Goal: Information Seeking & Learning: Learn about a topic

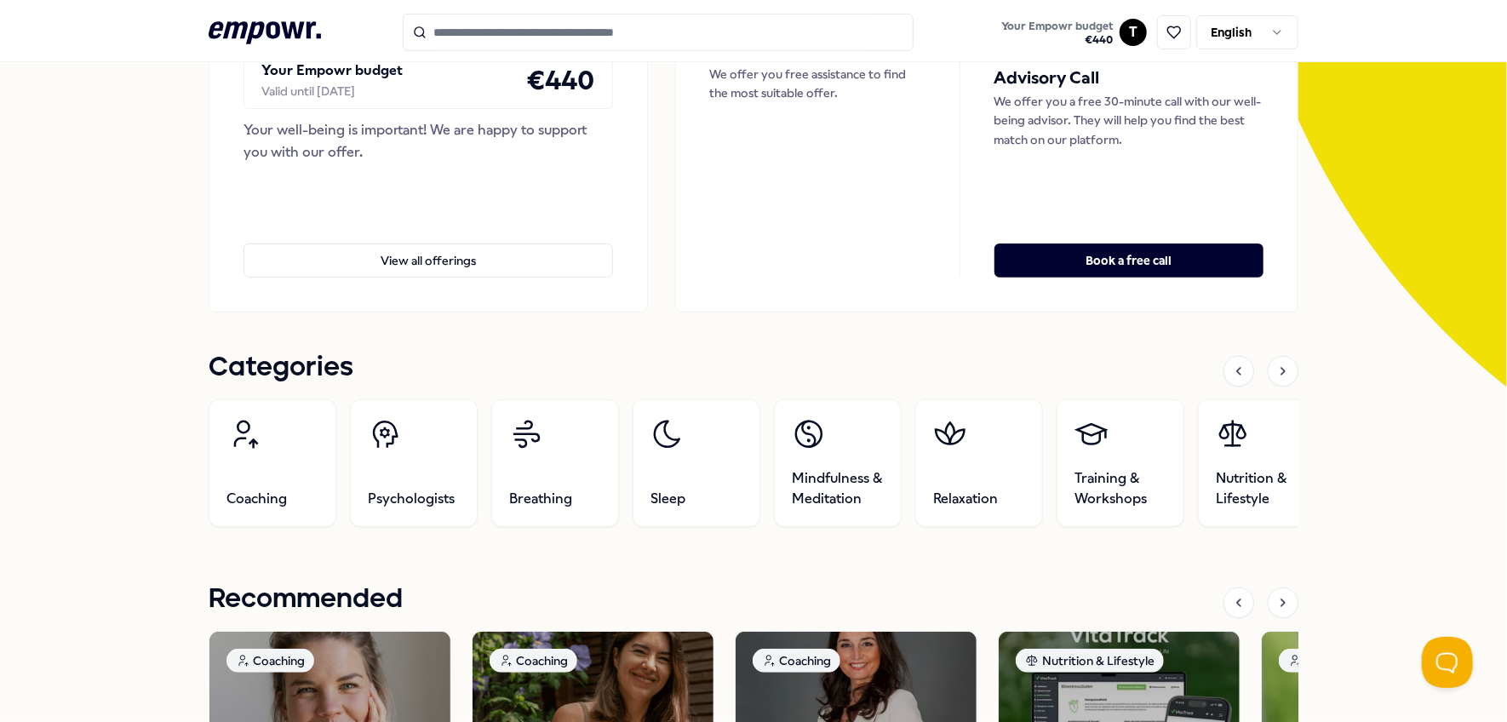
scroll to position [511, 0]
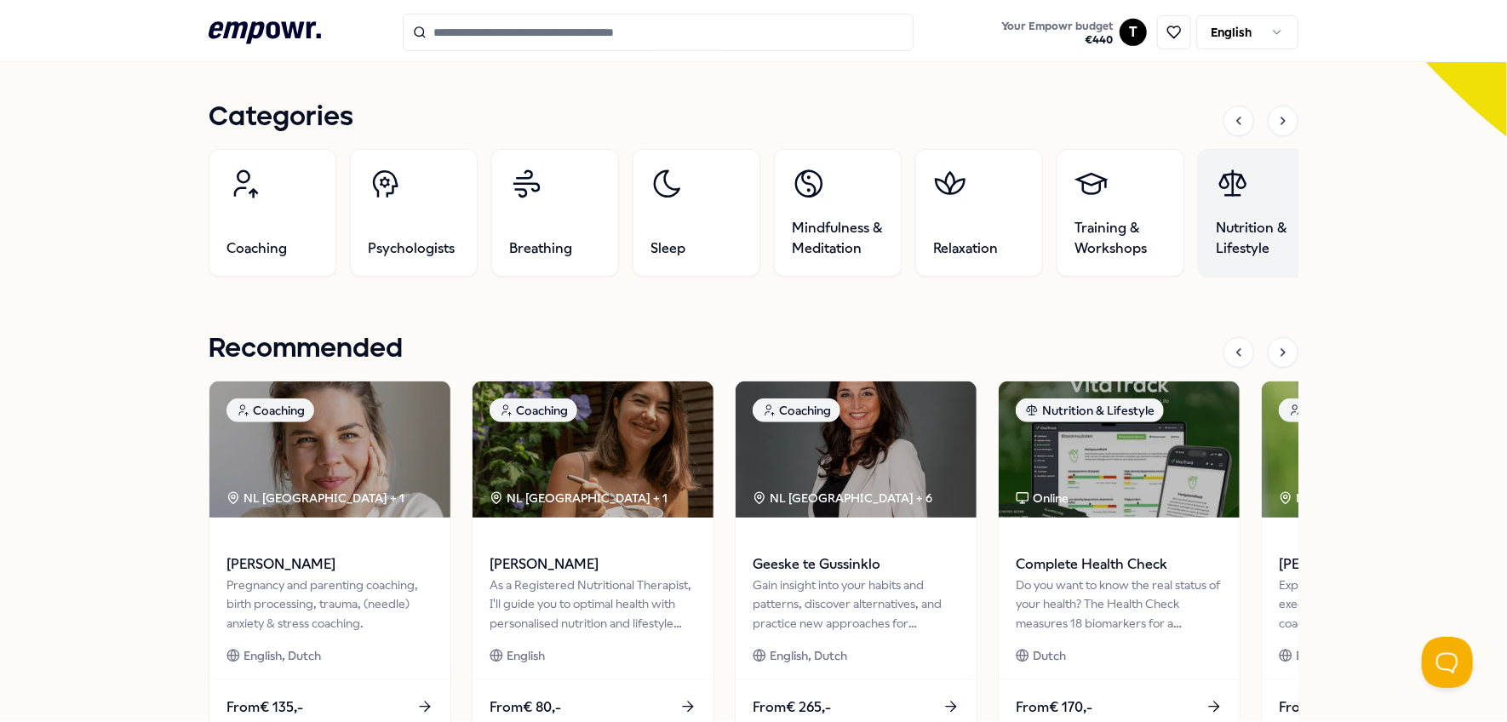
click at [1237, 205] on link "Nutrition & Lifestyle" at bounding box center [1262, 213] width 128 height 128
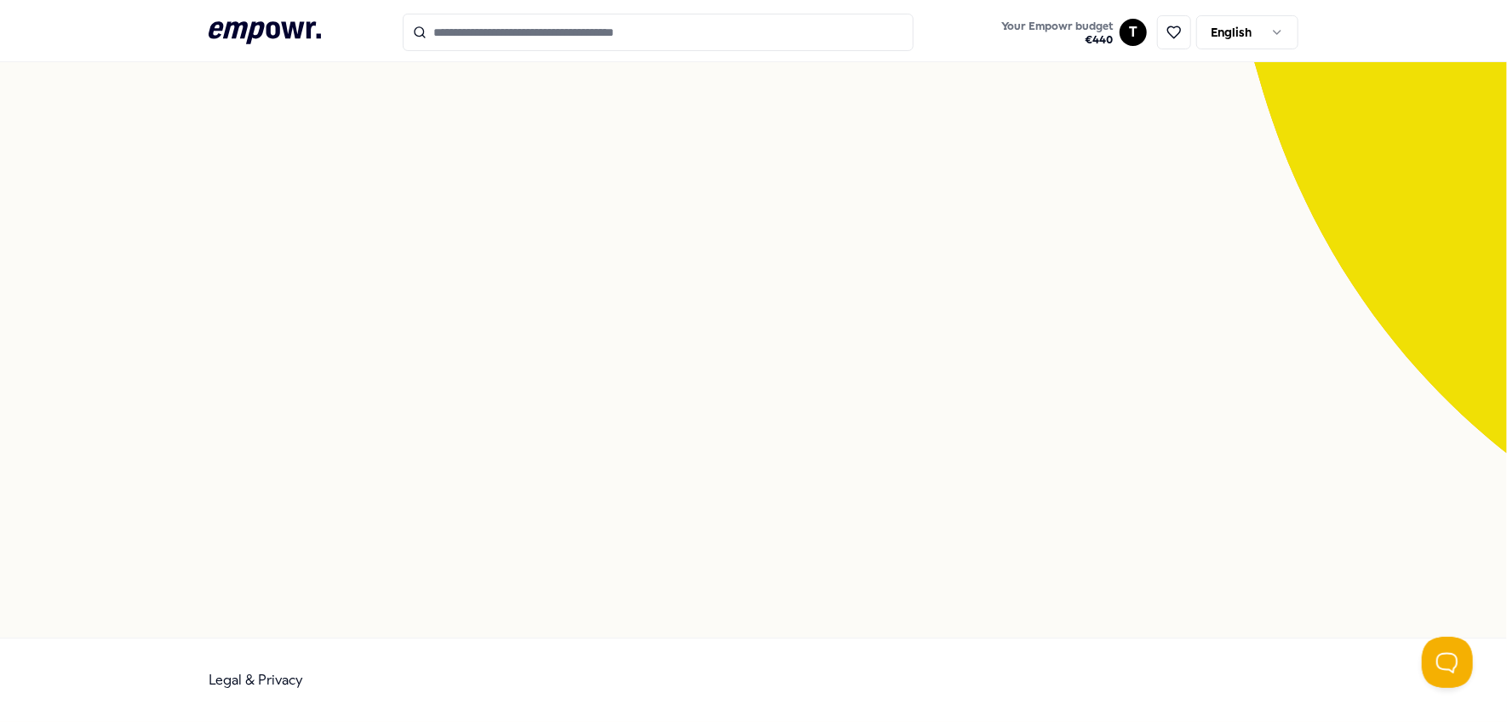
scroll to position [109, 0]
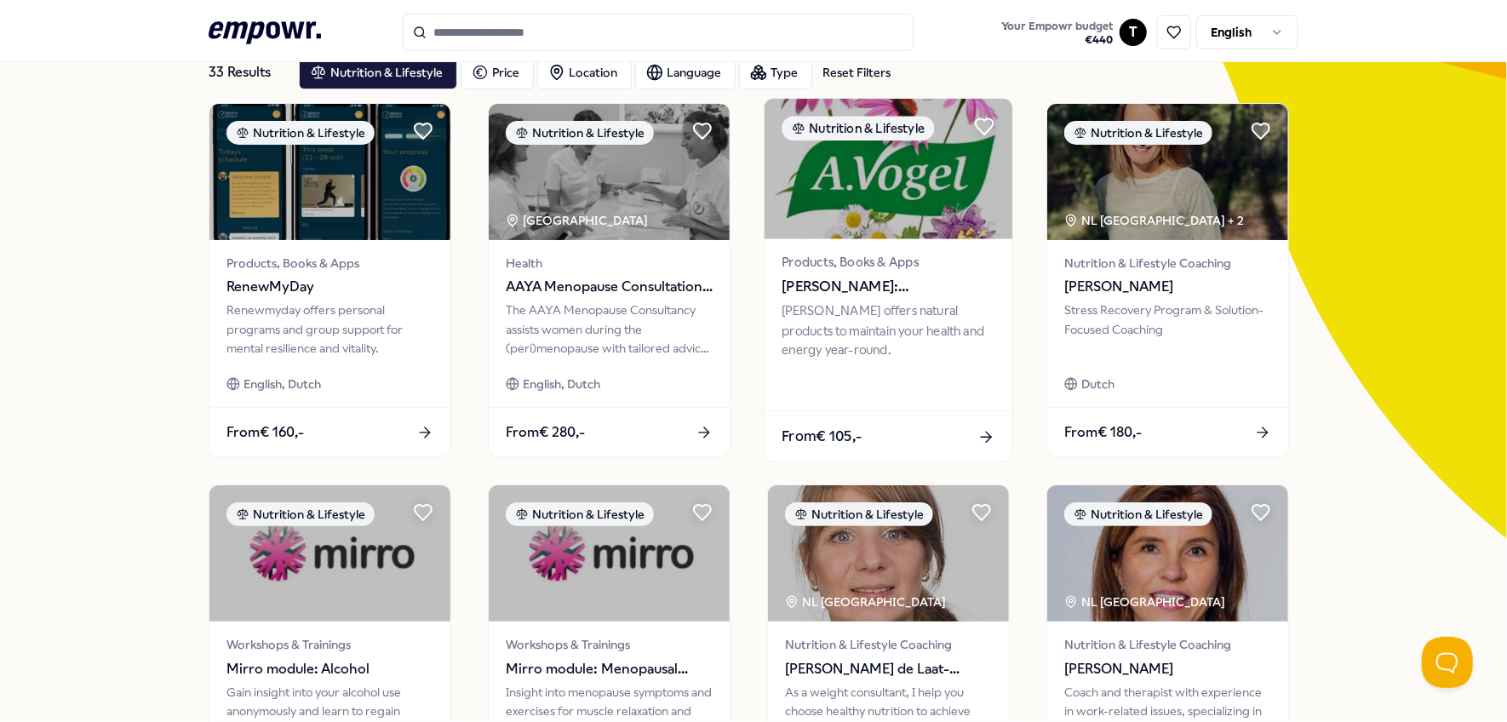
click at [878, 295] on span "[PERSON_NAME]: Supplementen" at bounding box center [888, 287] width 213 height 22
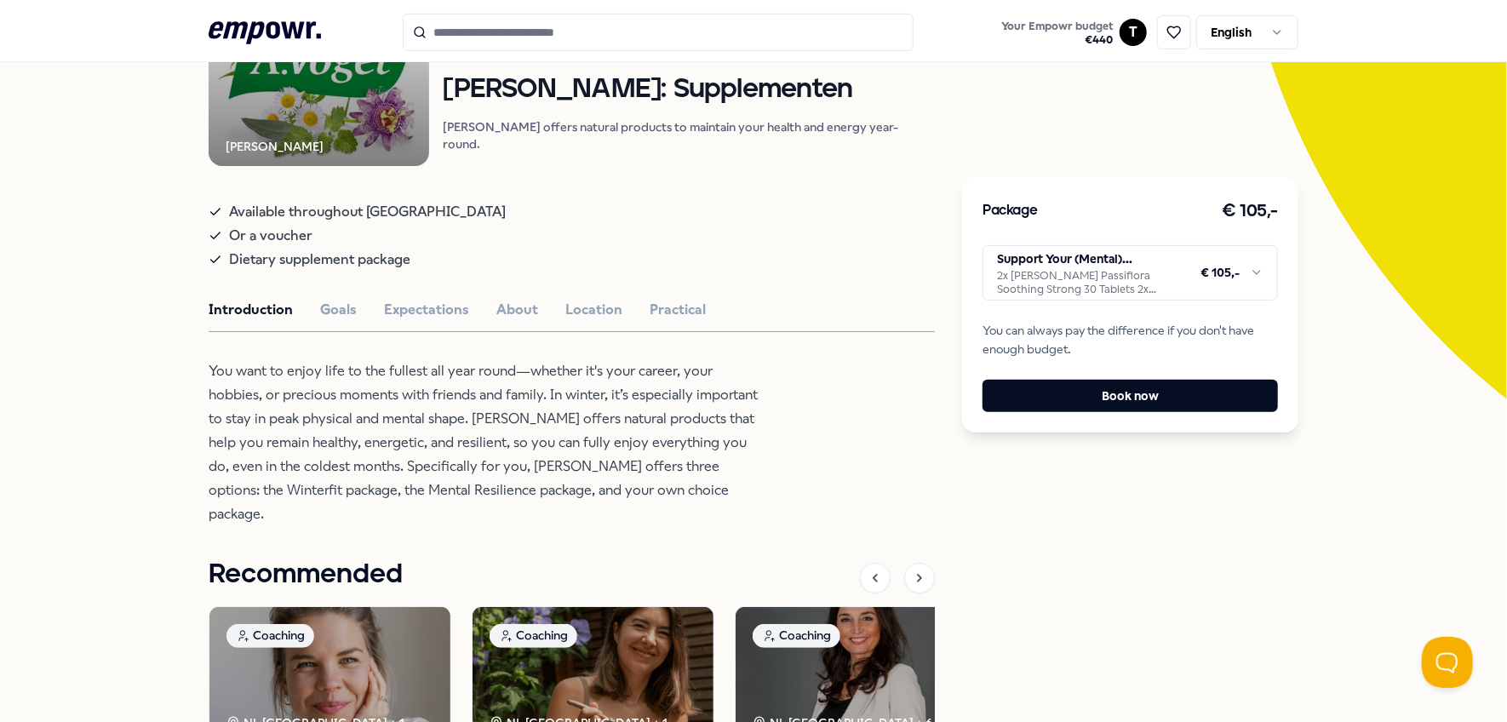
scroll to position [255, 0]
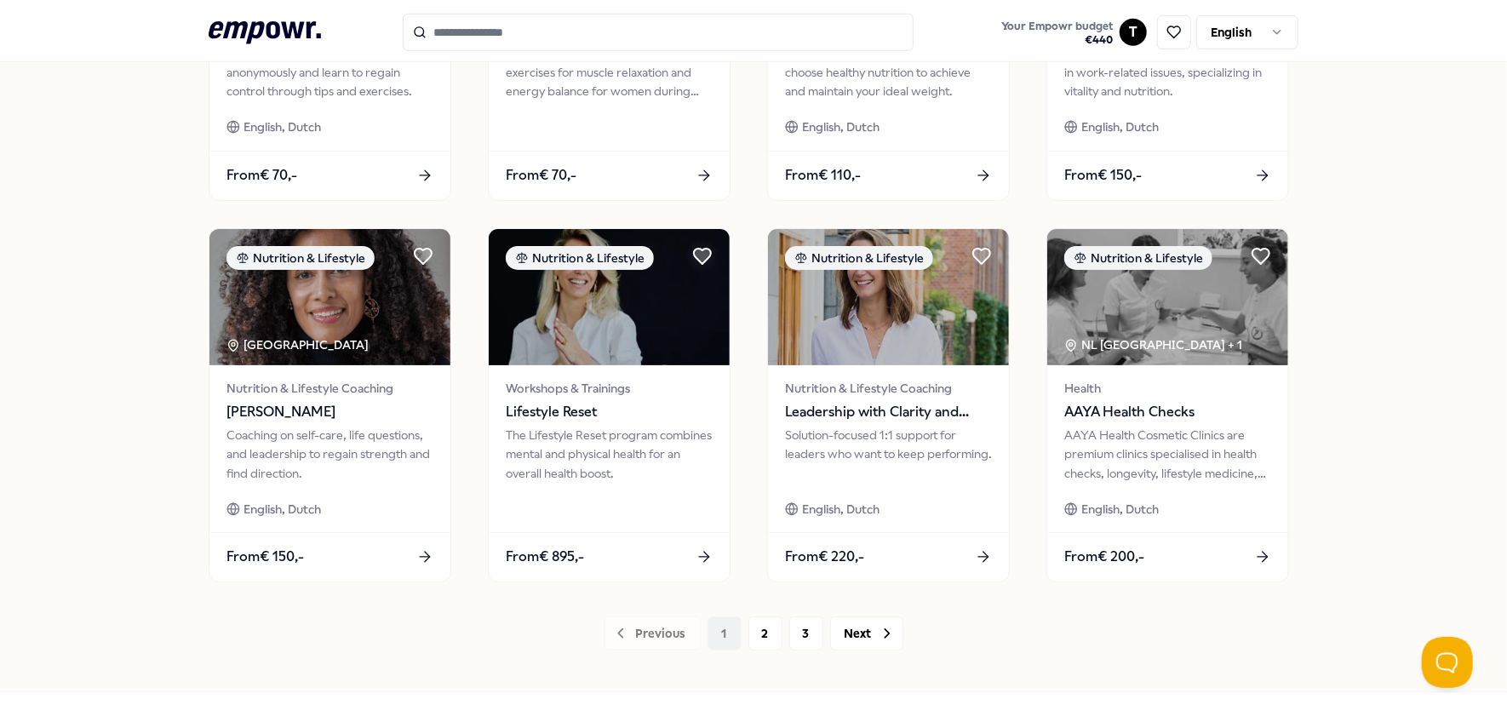
scroll to position [765, 0]
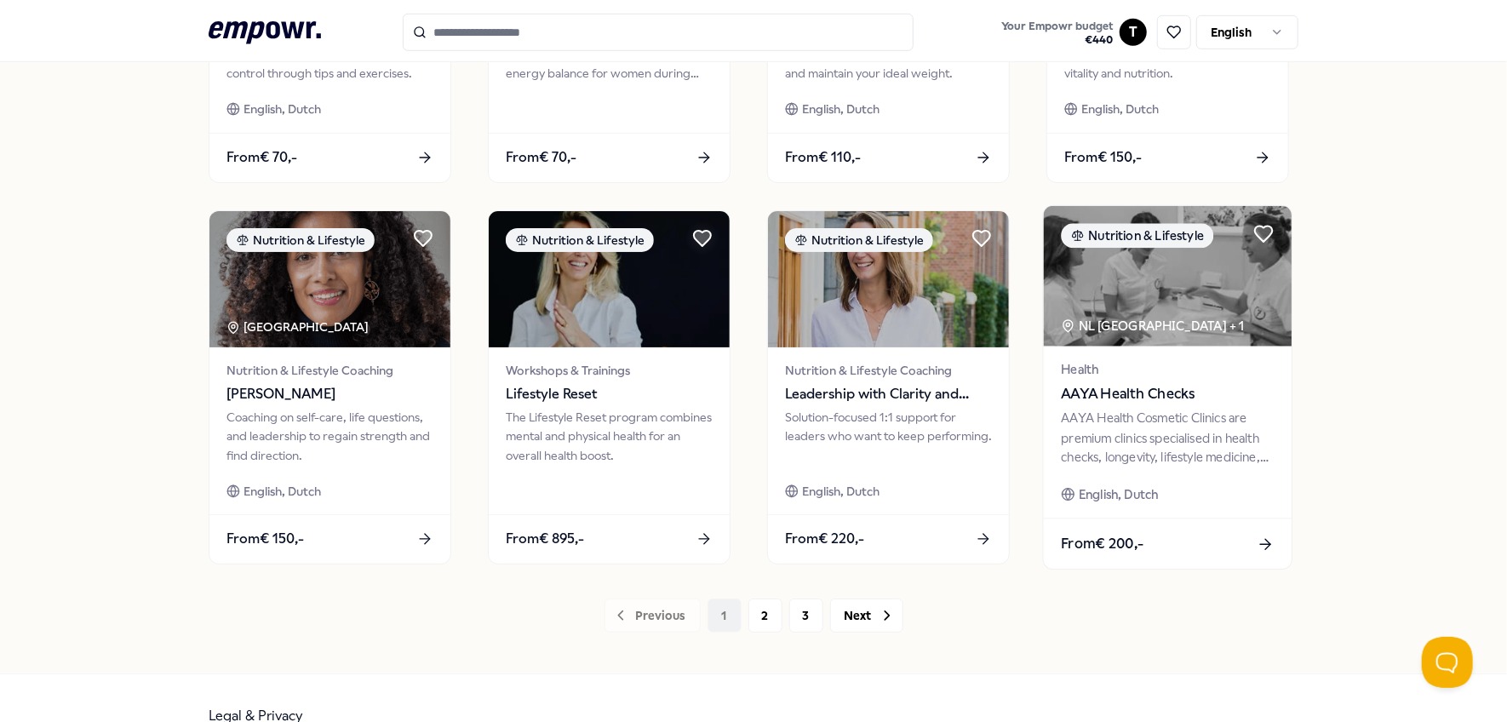
click at [1167, 415] on div "AAYA Health Cosmetic Clinics are premium clinics specialised in health checks, …" at bounding box center [1167, 438] width 213 height 59
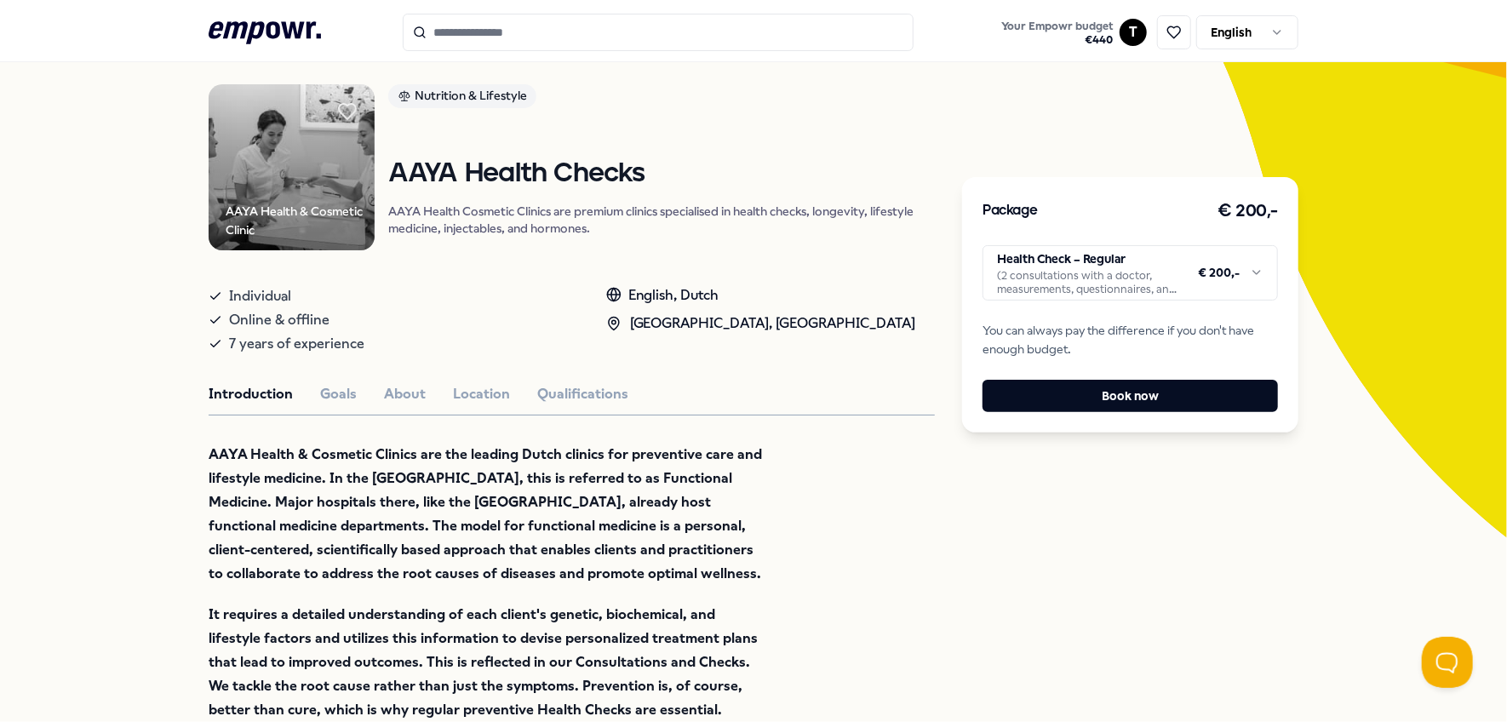
scroll to position [109, 0]
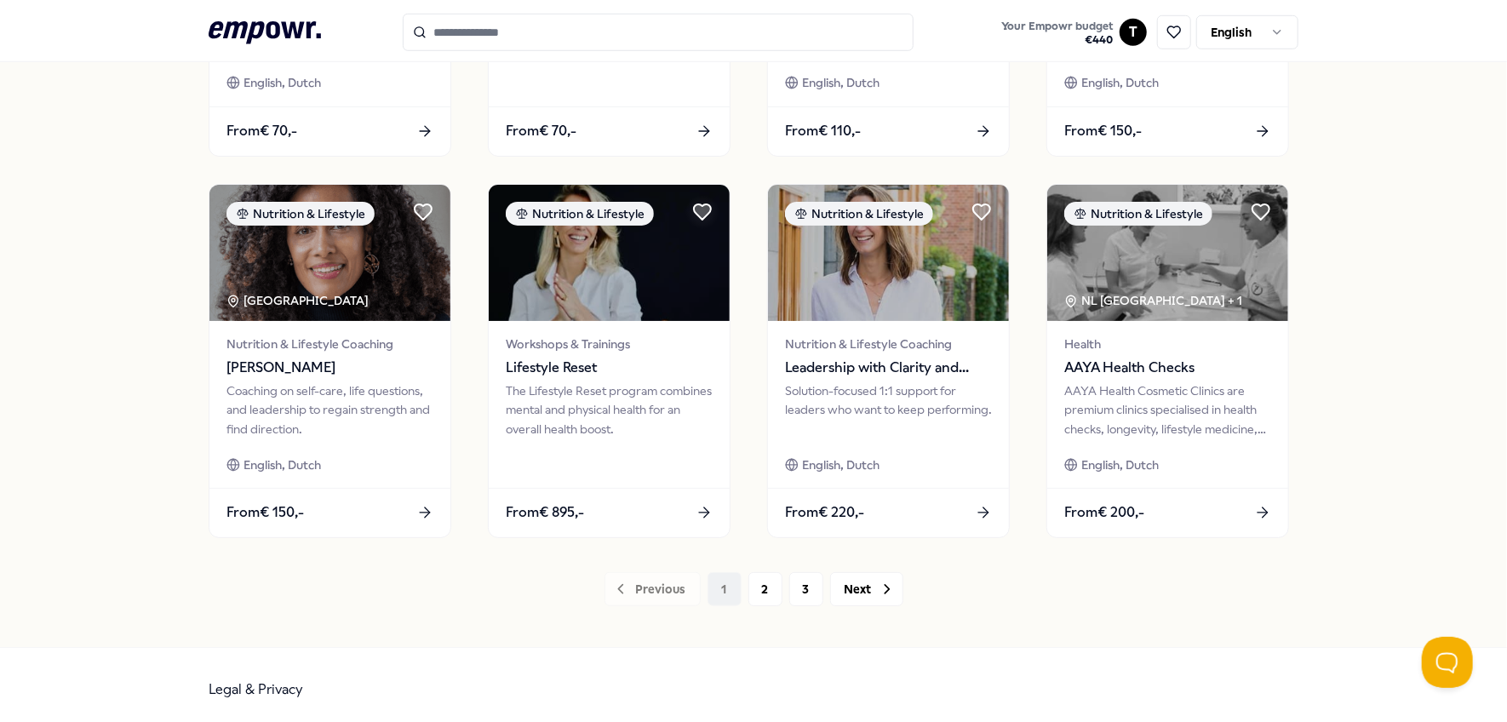
scroll to position [800, 0]
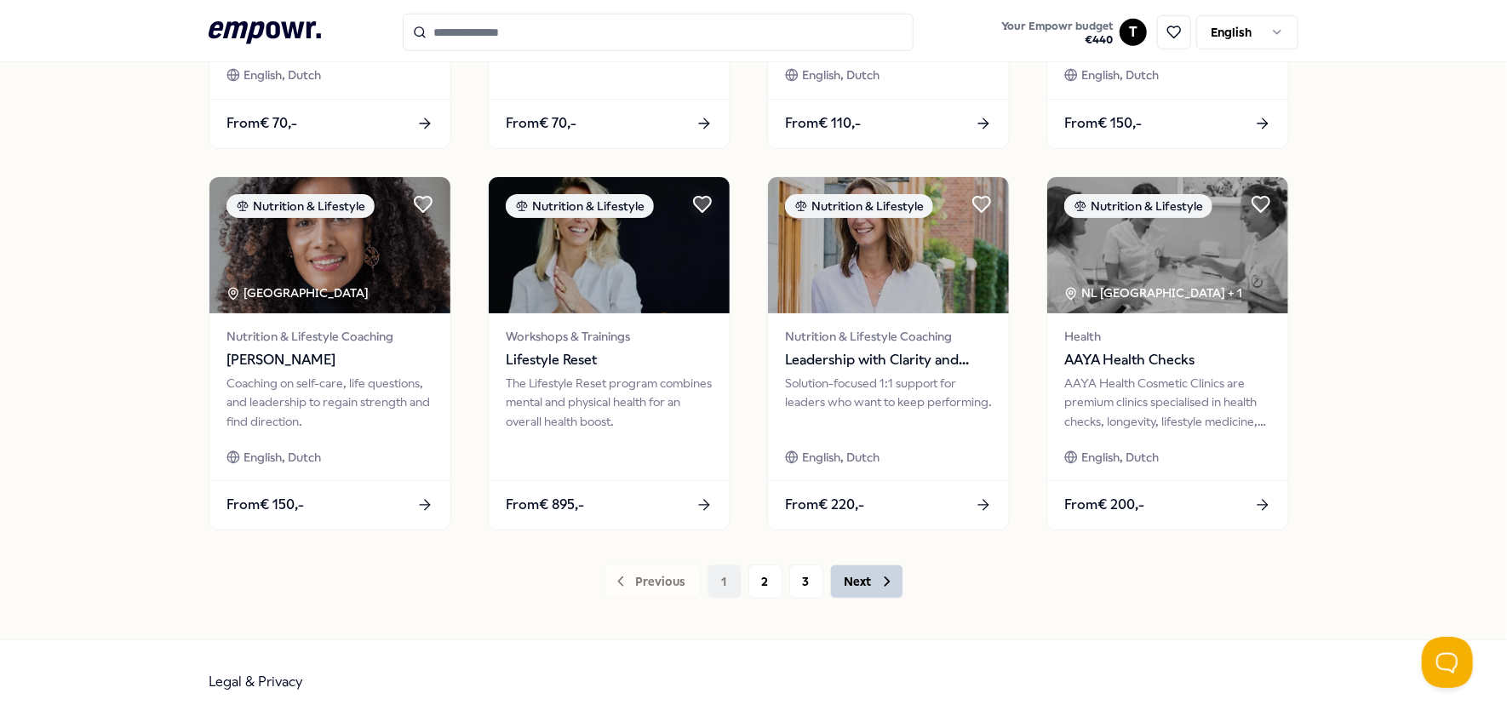
click at [839, 577] on button "Next" at bounding box center [866, 582] width 73 height 34
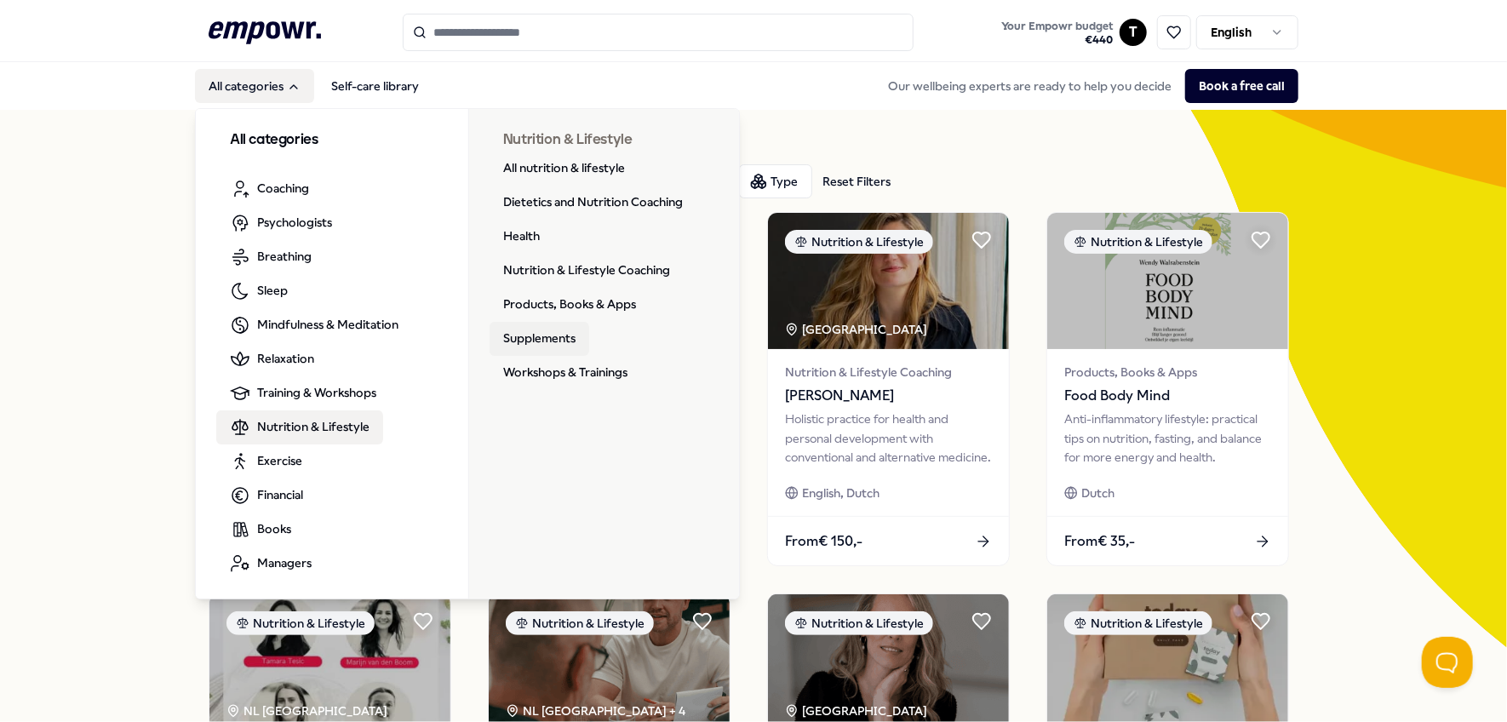
click at [536, 340] on link "Supplements" at bounding box center [540, 339] width 100 height 34
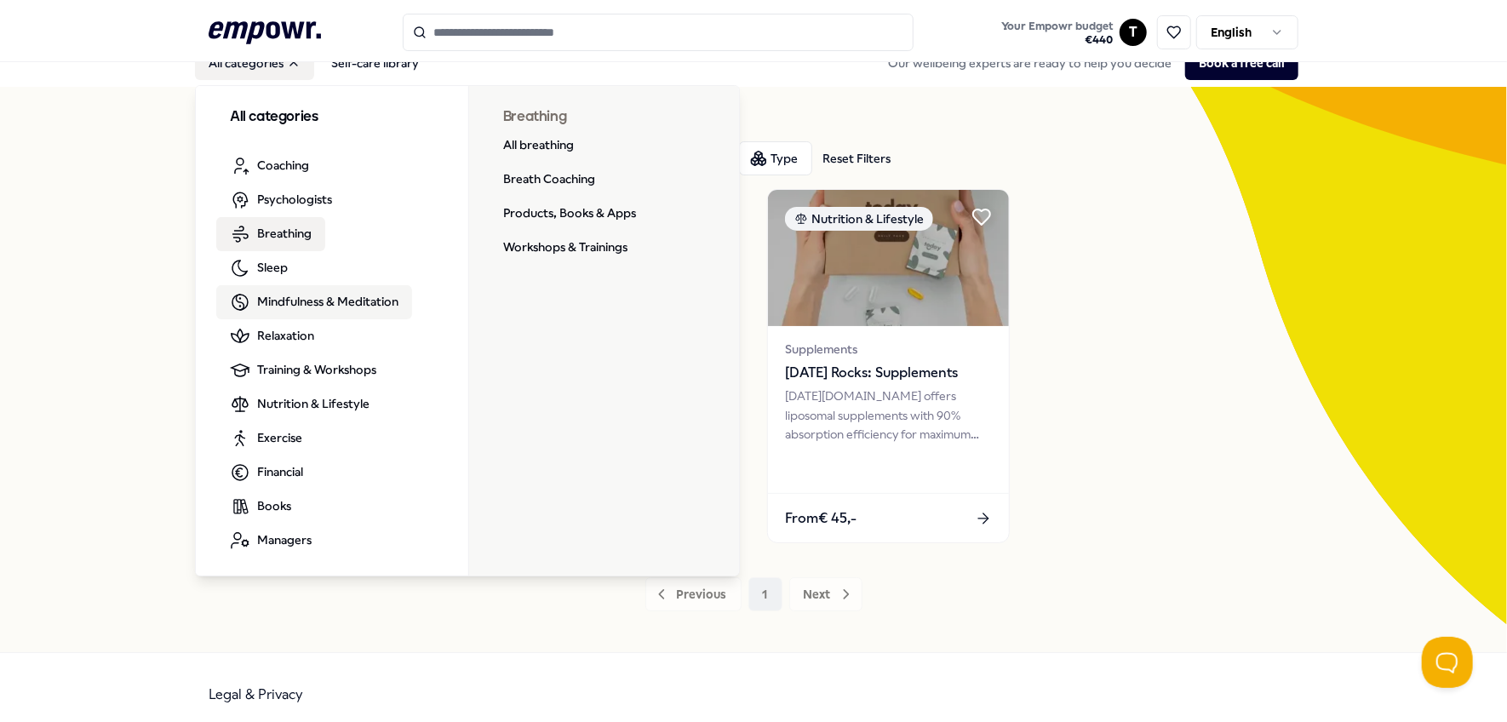
scroll to position [37, 0]
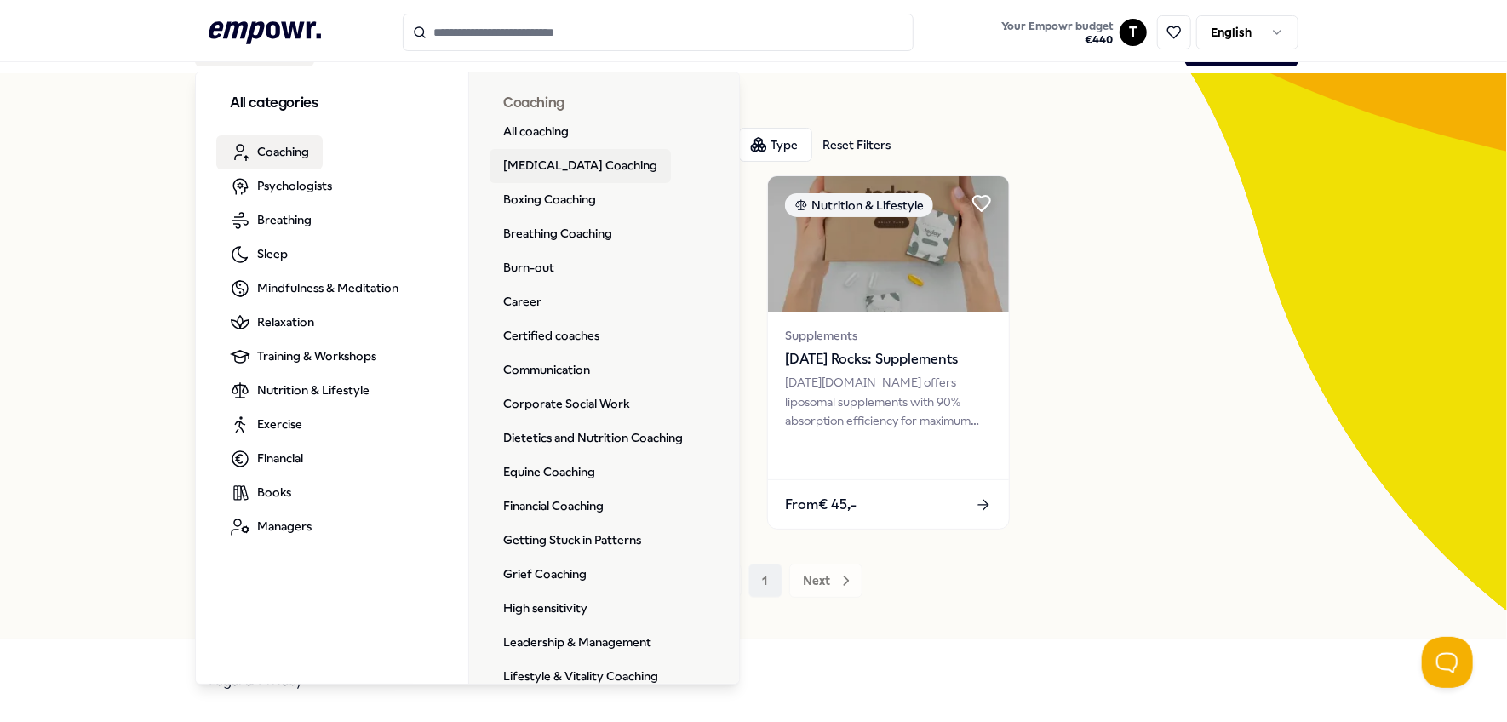
click at [537, 160] on link "[MEDICAL_DATA] Coaching" at bounding box center [580, 166] width 181 height 34
